Goal: Contribute content: Contribute content

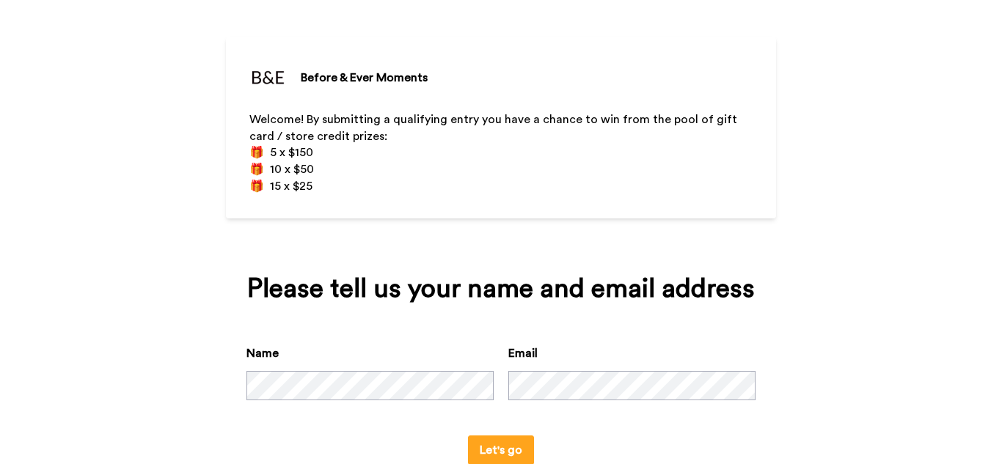
scroll to position [114, 0]
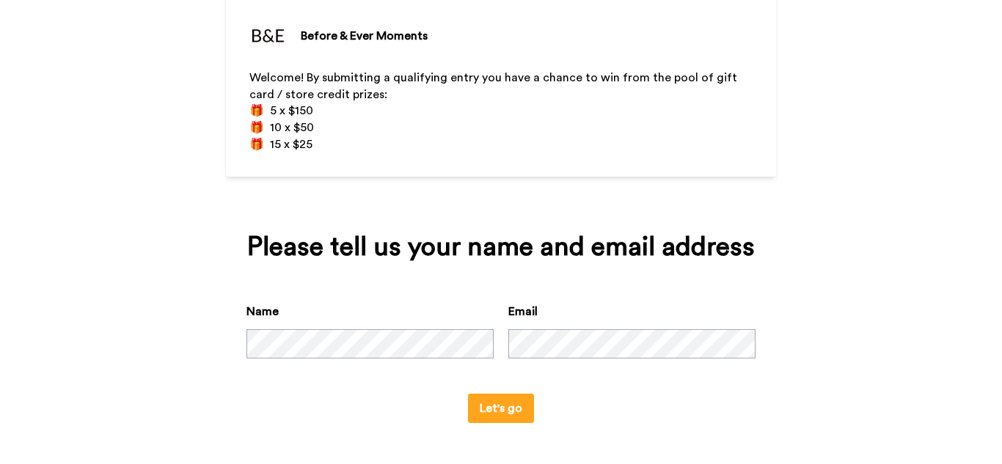
click at [480, 414] on button "Let's go" at bounding box center [501, 408] width 66 height 29
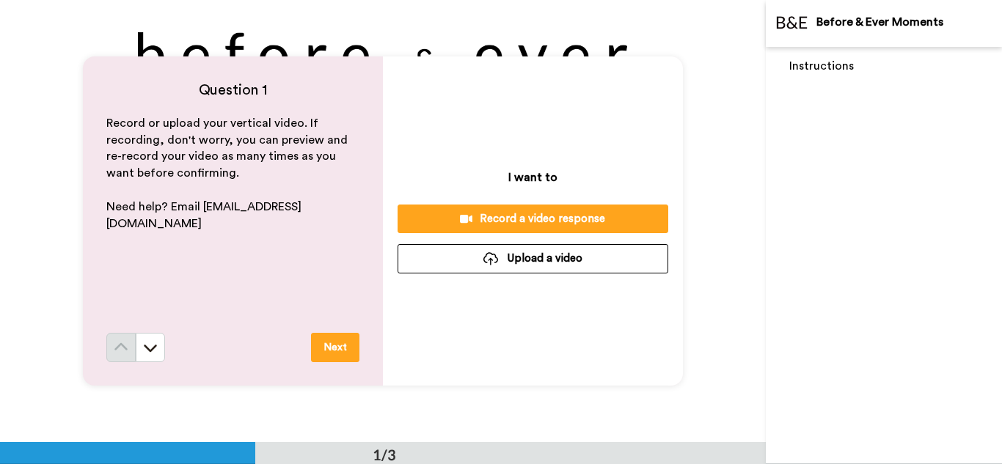
click at [533, 260] on button "Upload a video" at bounding box center [533, 258] width 271 height 29
click at [464, 268] on button "Upload a video" at bounding box center [533, 258] width 271 height 29
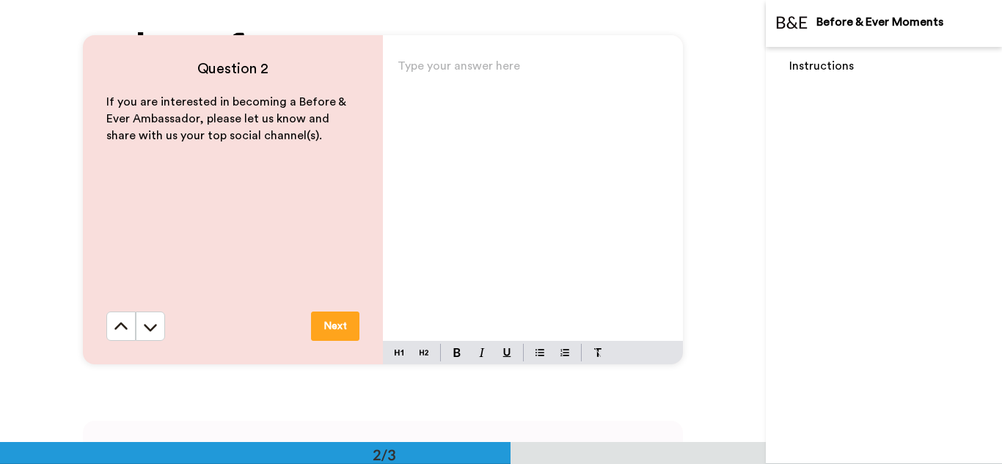
scroll to position [458, 0]
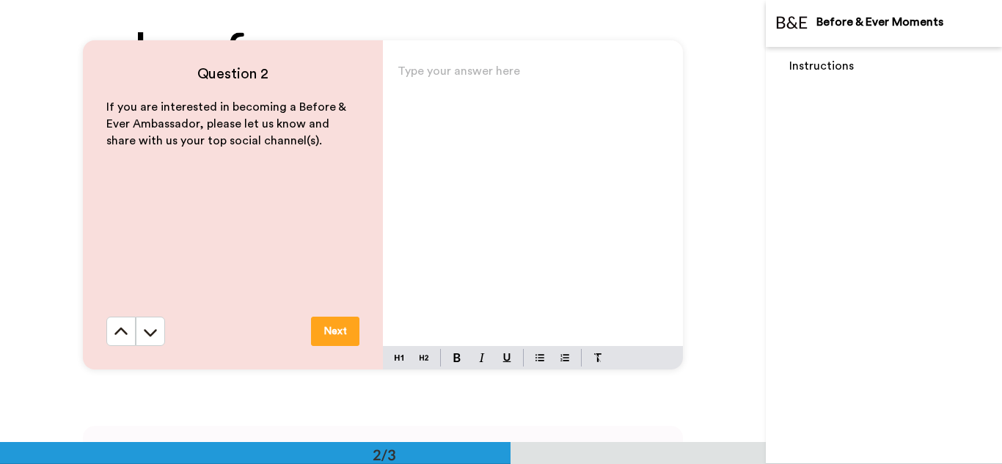
click at [392, 63] on div "Type your answer here ﻿" at bounding box center [533, 203] width 300 height 285
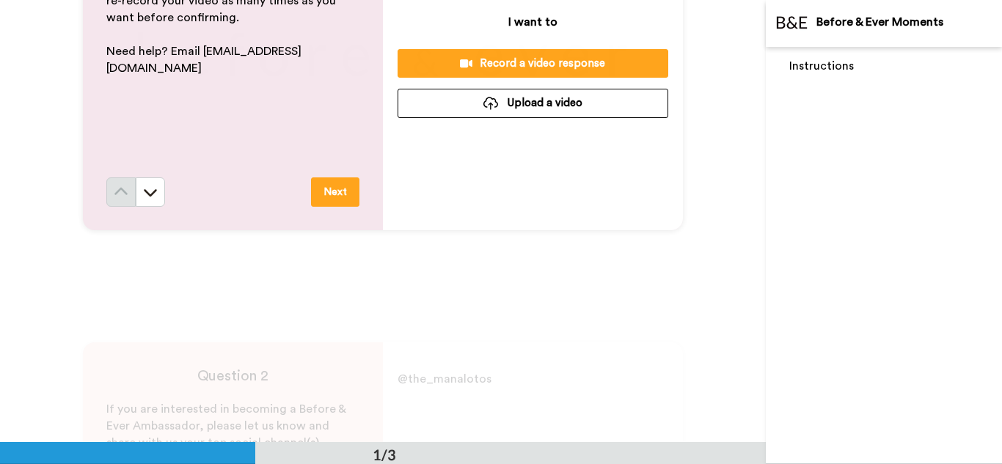
scroll to position [133, 0]
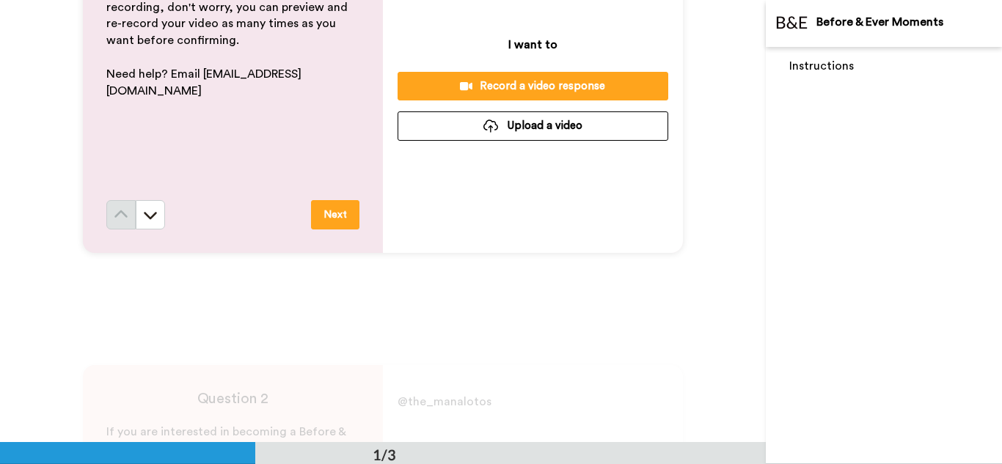
click at [757, 104] on div "Question 1 Record or upload your vertical video. If recording, don't worry, you…" at bounding box center [383, 88] width 766 height 442
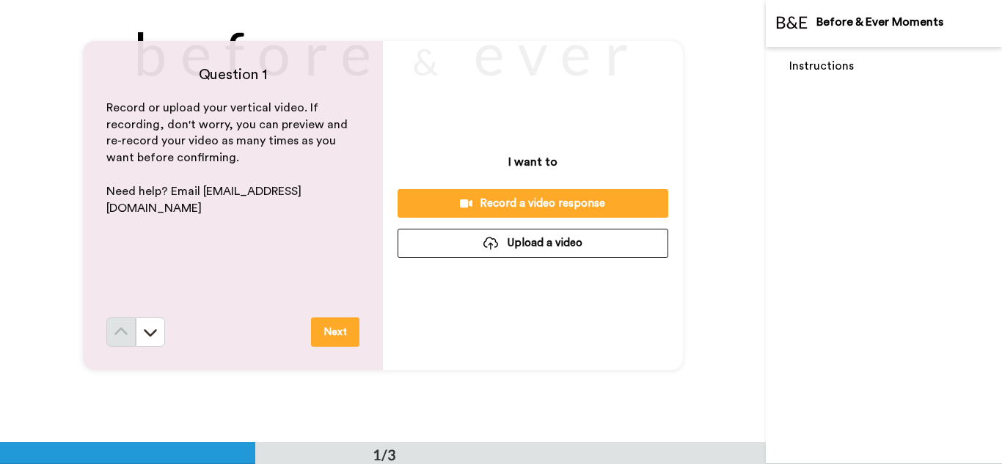
scroll to position [0, 0]
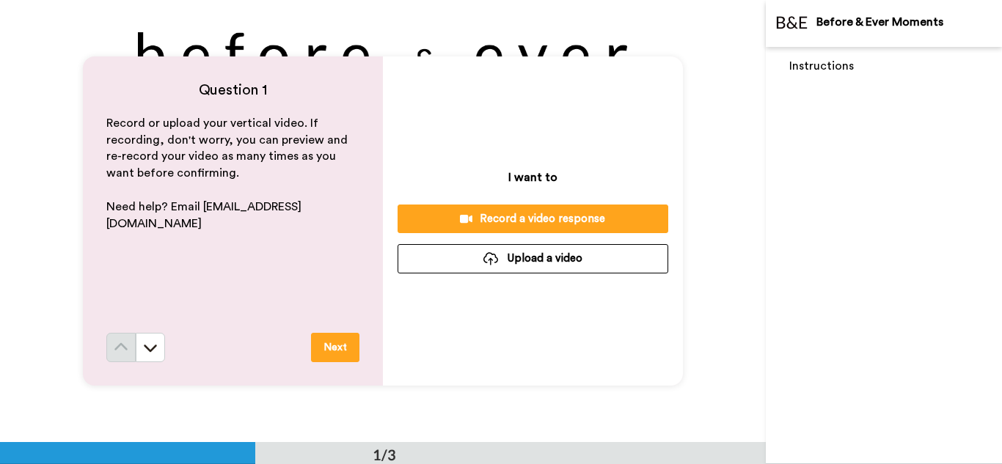
click at [824, 79] on div "Instructions" at bounding box center [884, 255] width 236 height 417
click at [728, 126] on div "Question 1 Record or upload your vertical video. If recording, don't worry, you…" at bounding box center [383, 221] width 766 height 442
